Goal: Transaction & Acquisition: Purchase product/service

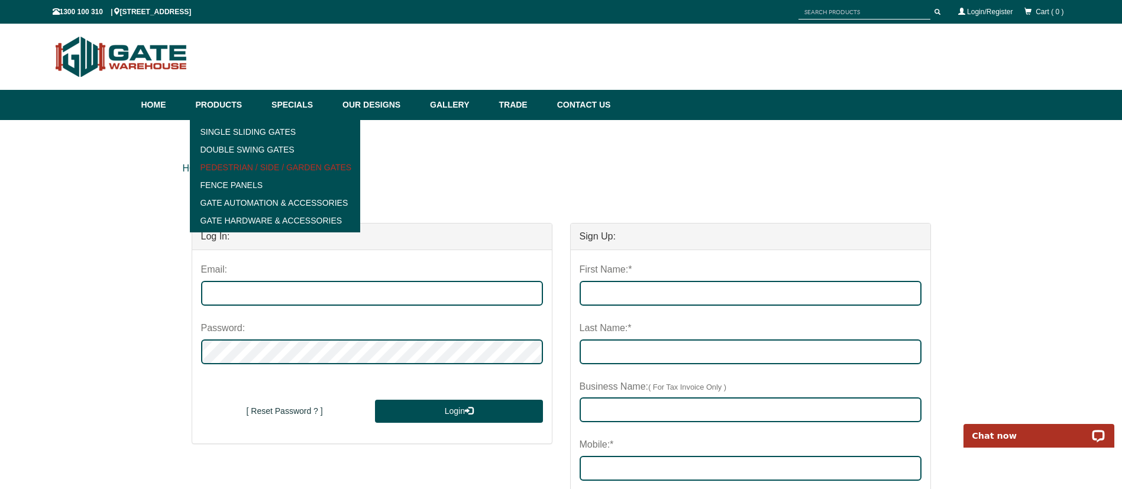
click at [305, 164] on link "Pedestrian / Side / Garden Gates" at bounding box center [275, 168] width 164 height 18
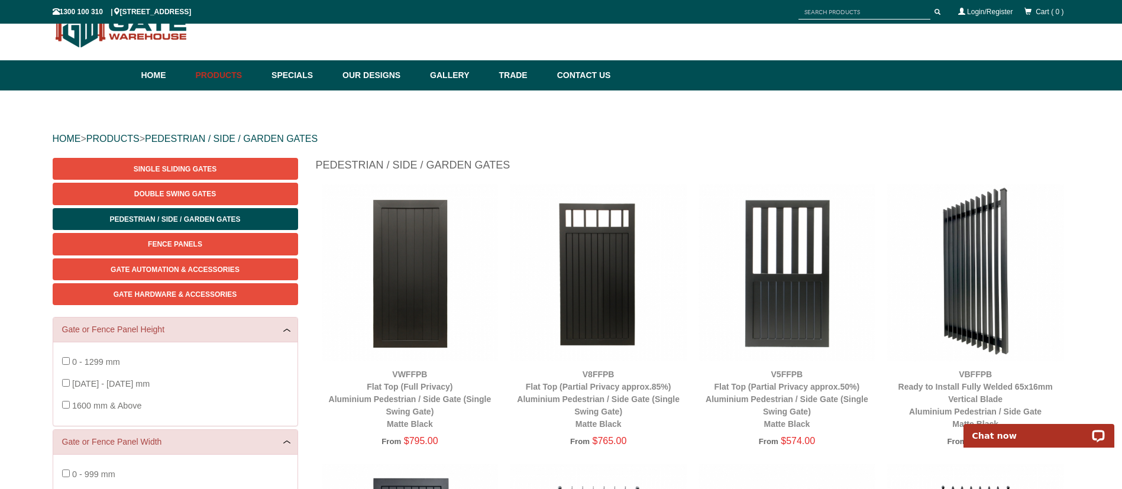
click at [612, 221] on img at bounding box center [598, 273] width 177 height 177
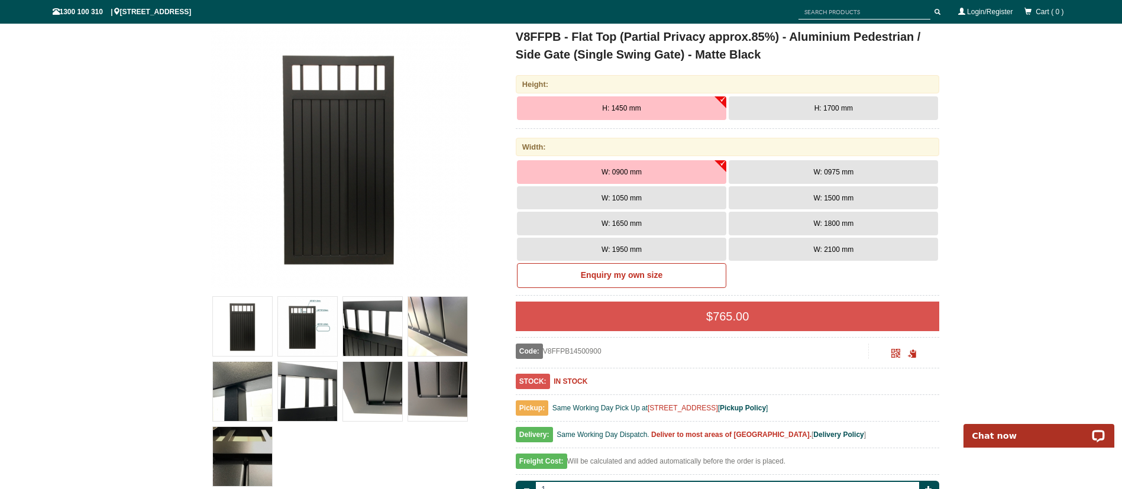
click at [839, 191] on button "W: 1500 mm" at bounding box center [833, 198] width 209 height 24
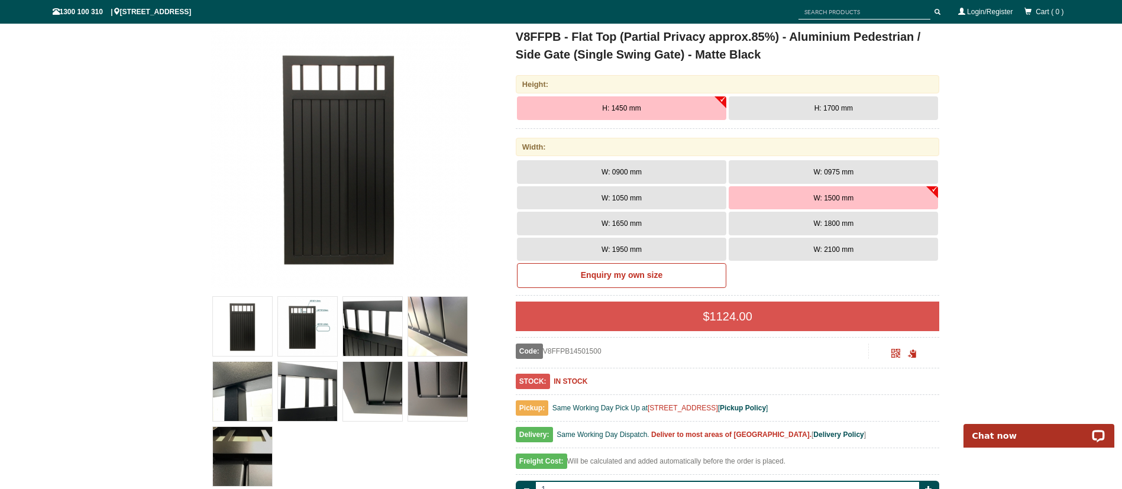
click at [627, 168] on span "W: 0900 mm" at bounding box center [622, 172] width 40 height 8
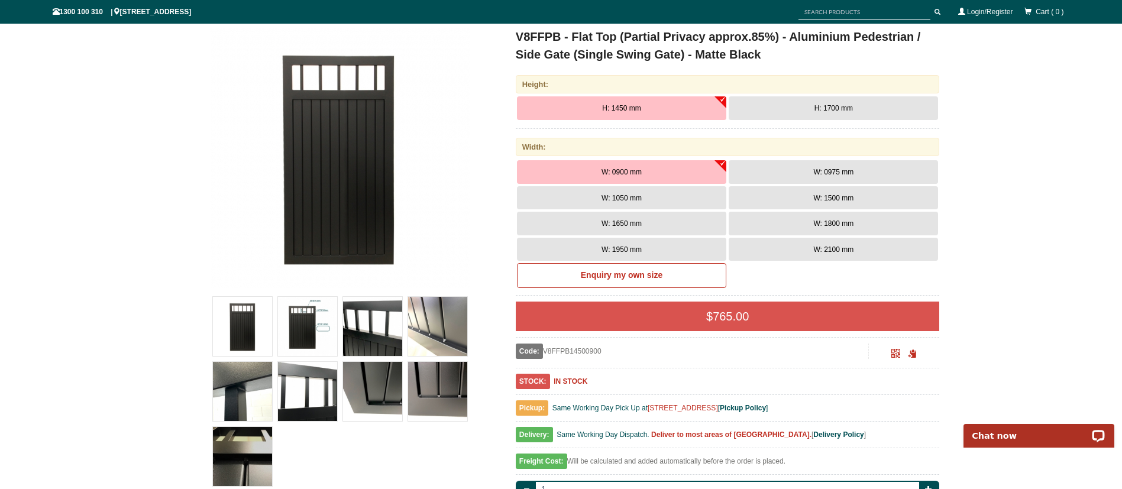
click at [637, 199] on span "W: 1050 mm" at bounding box center [622, 198] width 40 height 8
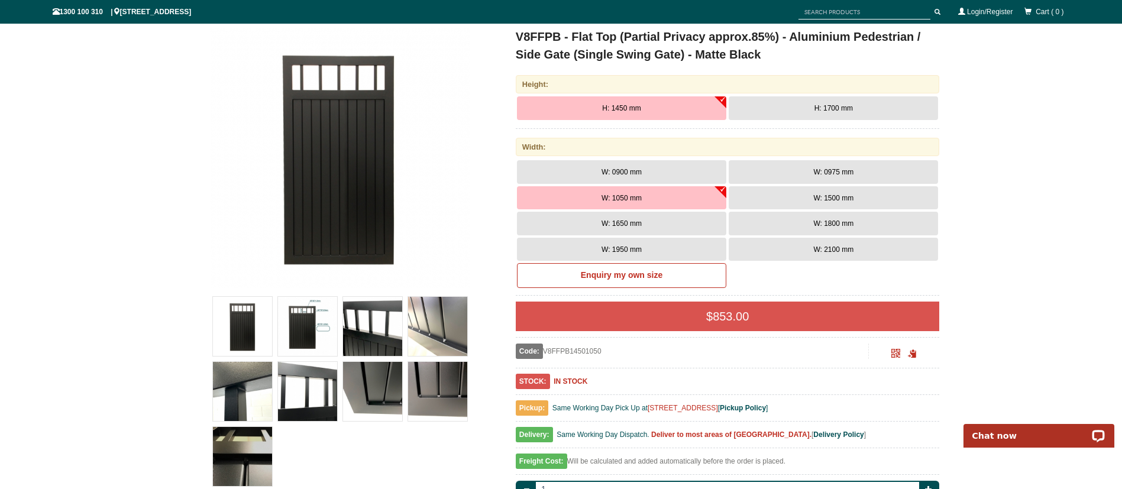
click at [662, 163] on button "W: 0900 mm" at bounding box center [621, 172] width 209 height 24
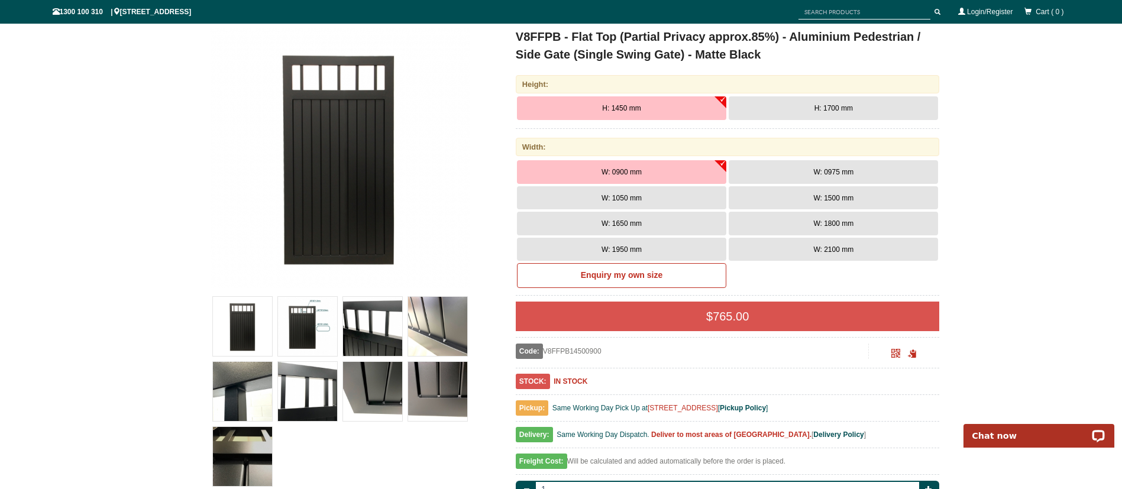
click at [870, 186] on button "W: 1500 mm" at bounding box center [833, 198] width 209 height 24
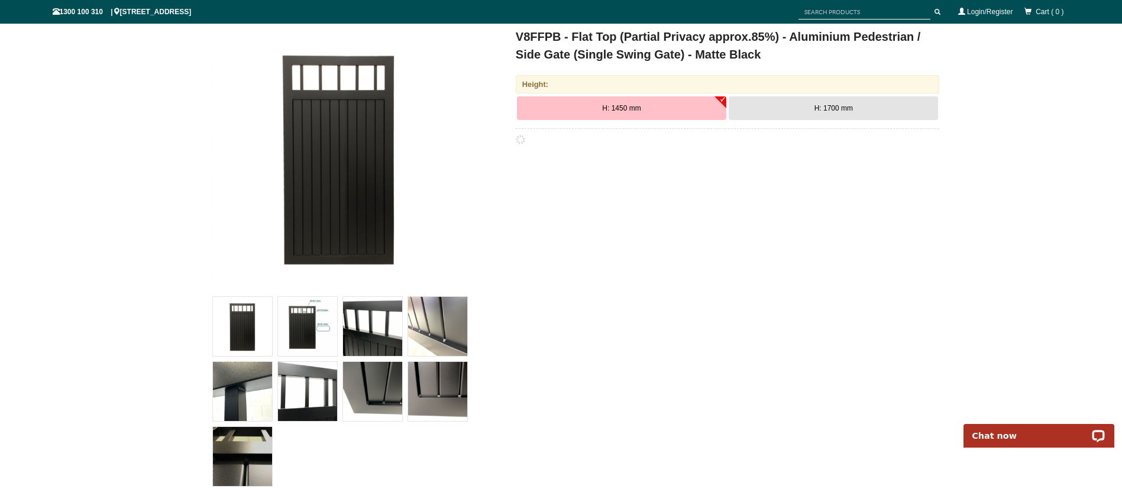
click at [821, 108] on span "H: 1700 mm" at bounding box center [834, 108] width 38 height 8
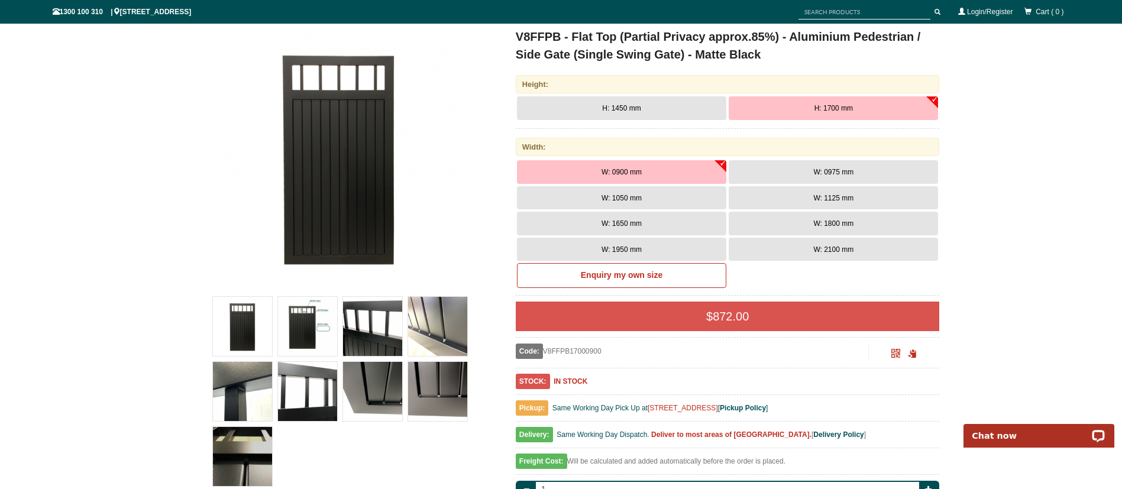
drag, startPoint x: 627, startPoint y: 114, endPoint x: 640, endPoint y: 97, distance: 21.9
click at [640, 97] on button "H: 1450 mm" at bounding box center [621, 108] width 209 height 24
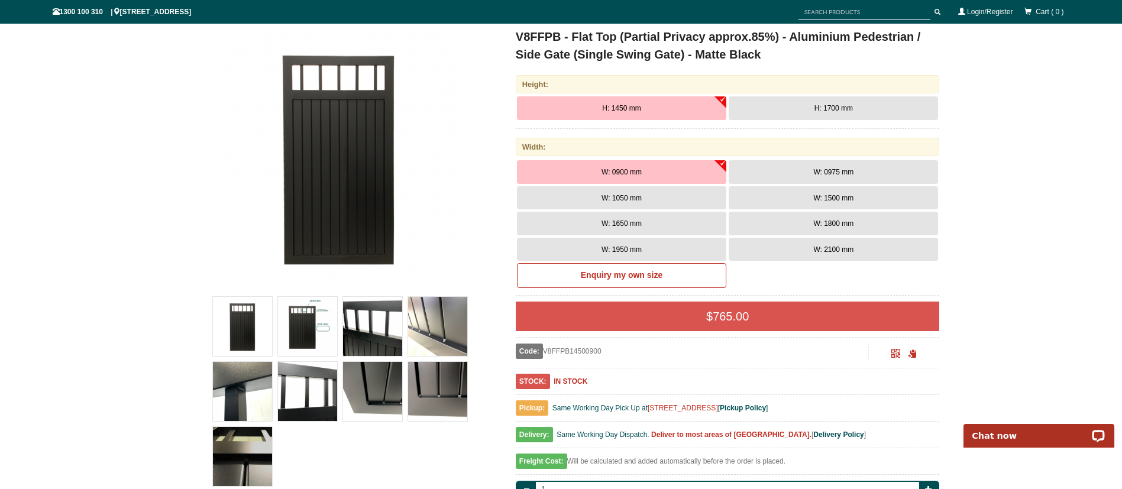
click at [837, 190] on button "W: 1500 mm" at bounding box center [833, 198] width 209 height 24
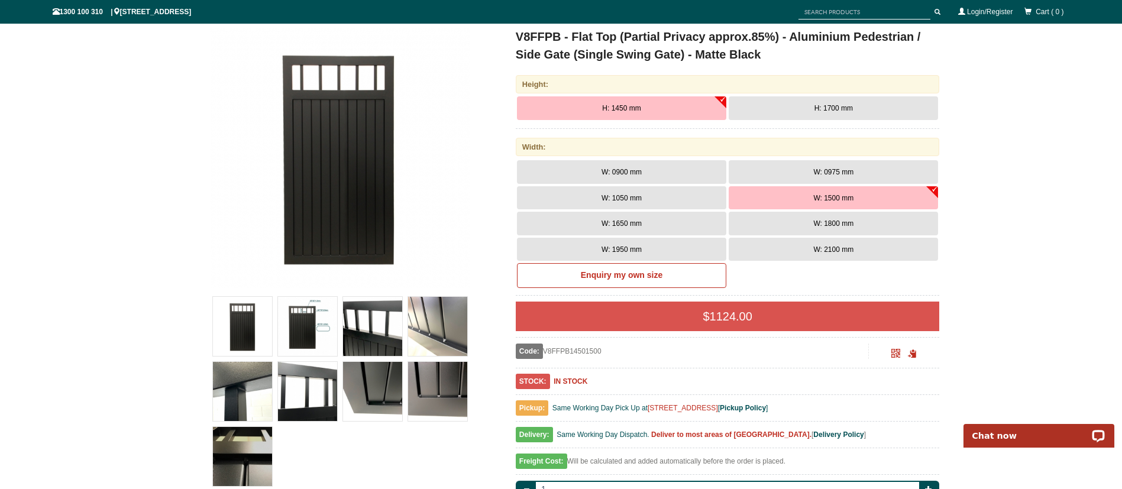
click at [673, 202] on button "W: 1050 mm" at bounding box center [621, 198] width 209 height 24
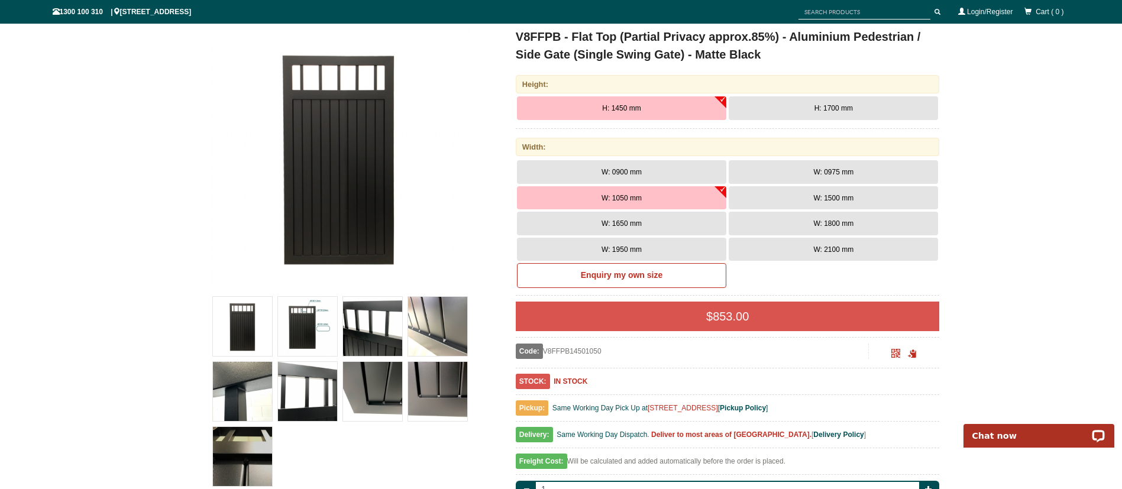
click at [843, 194] on span "W: 1500 mm" at bounding box center [834, 198] width 40 height 8
